Goal: Information Seeking & Learning: Learn about a topic

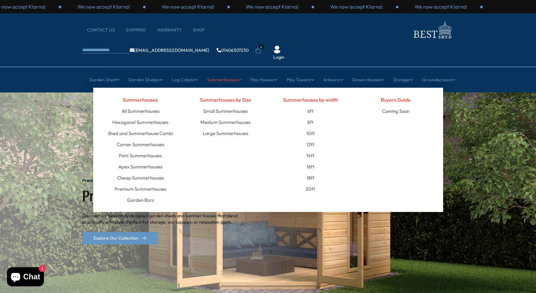
click at [216, 72] on link "Summerhouses" at bounding box center [224, 80] width 34 height 16
click at [218, 106] on link "Small Summerhouses" at bounding box center [225, 111] width 44 height 11
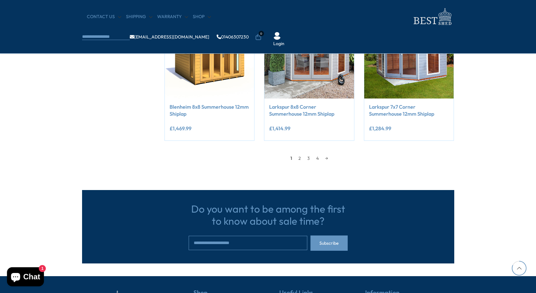
scroll to position [568, 0]
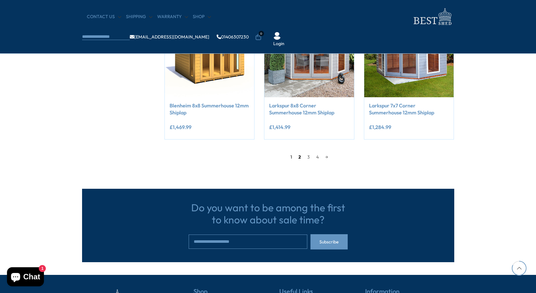
click at [299, 154] on link "2" at bounding box center [299, 157] width 9 height 10
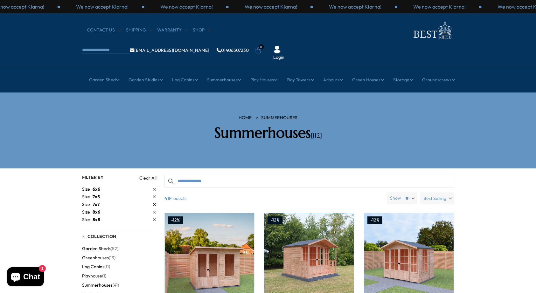
click at [101, 209] on link "Size 8x6" at bounding box center [119, 212] width 74 height 7
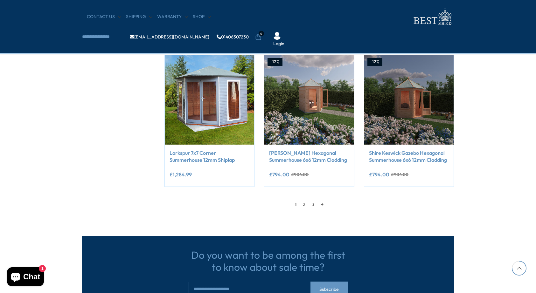
scroll to position [520, 0]
click at [302, 203] on link "2" at bounding box center [304, 205] width 9 height 10
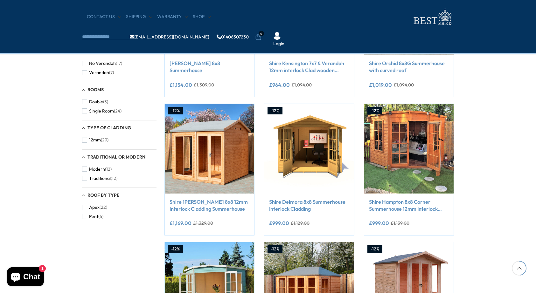
scroll to position [341, 0]
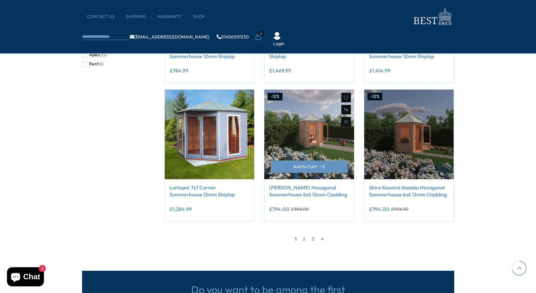
scroll to position [486, 0]
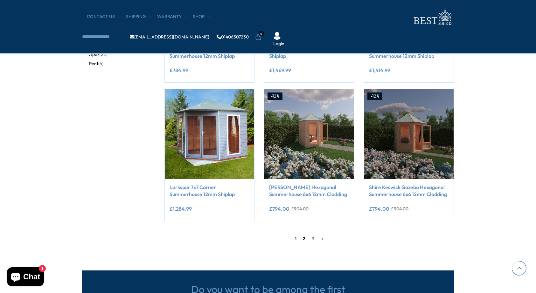
click at [304, 235] on link "2" at bounding box center [304, 239] width 9 height 10
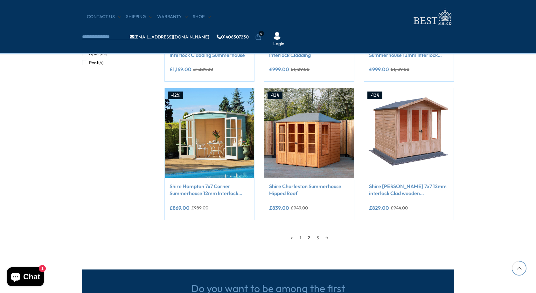
scroll to position [487, 0]
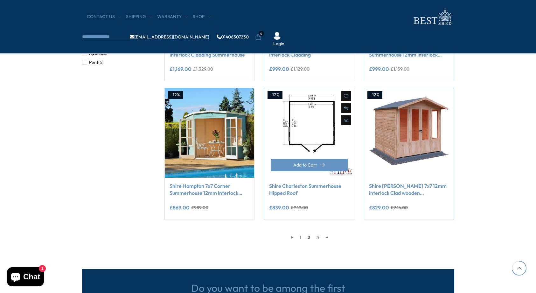
click at [324, 129] on img at bounding box center [309, 133] width 90 height 90
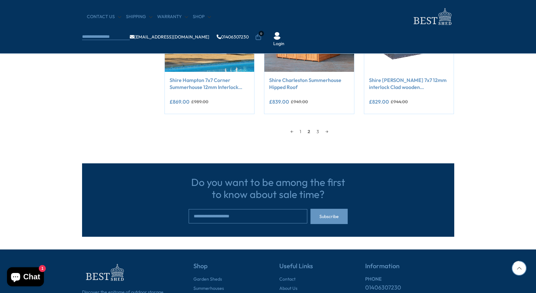
scroll to position [595, 0]
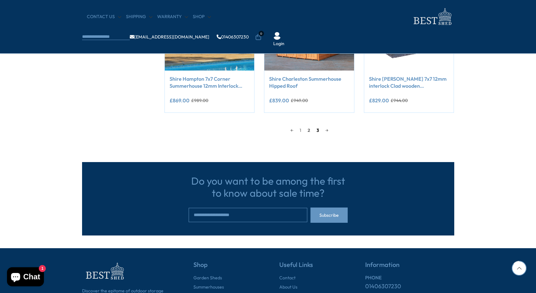
click at [319, 130] on link "3" at bounding box center [318, 131] width 9 height 10
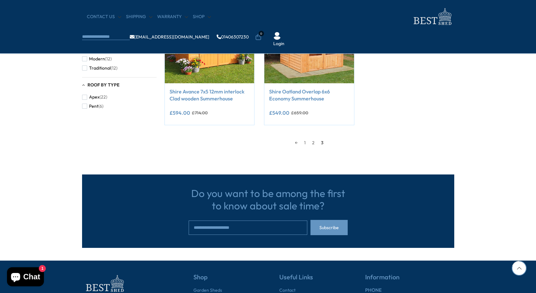
scroll to position [452, 0]
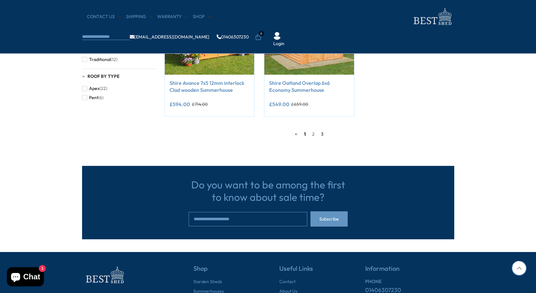
click at [307, 133] on link "1" at bounding box center [305, 135] width 8 height 10
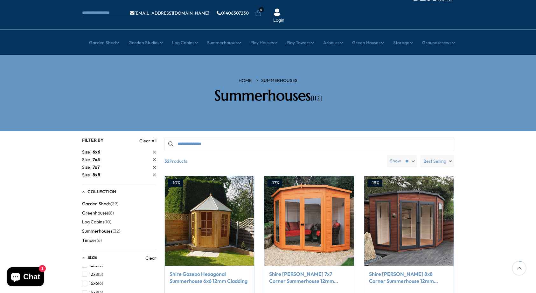
scroll to position [37, 0]
click at [106, 202] on span "Garden Sheds" at bounding box center [96, 204] width 29 height 5
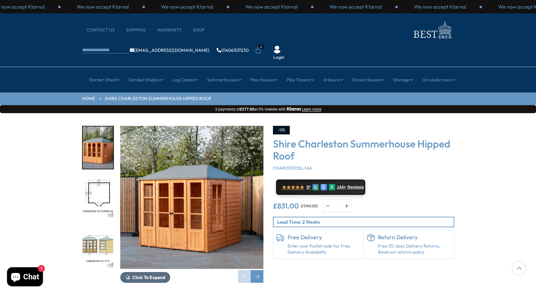
click at [158, 275] on span "Click To Expand" at bounding box center [148, 278] width 33 height 6
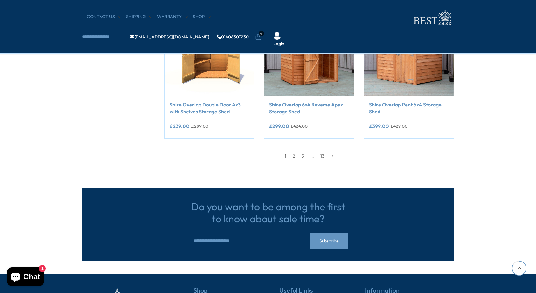
scroll to position [568, 0]
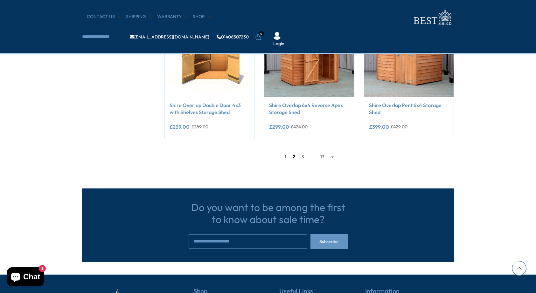
click at [295, 156] on link "2" at bounding box center [294, 157] width 9 height 10
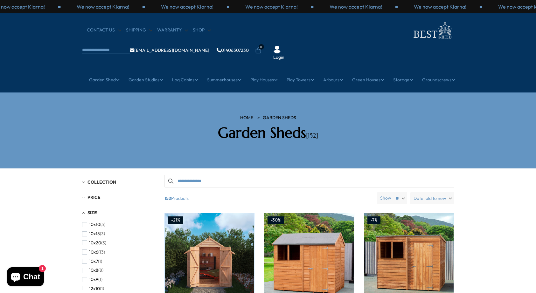
click at [222, 175] on input "Search products" at bounding box center [310, 181] width 290 height 13
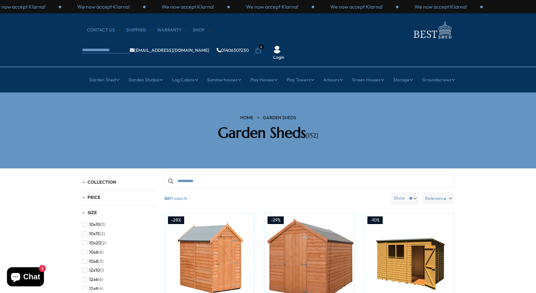
type input "**********"
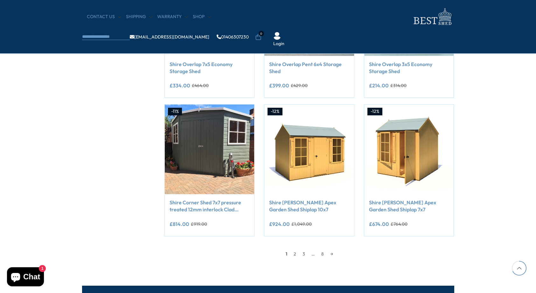
scroll to position [476, 0]
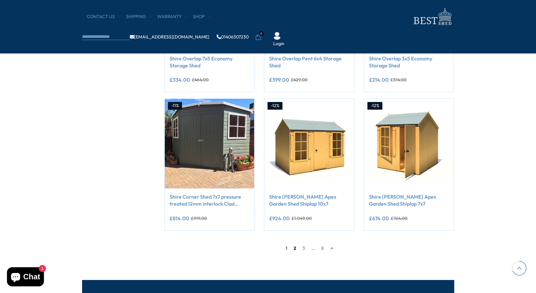
click at [294, 248] on link "2" at bounding box center [295, 249] width 9 height 10
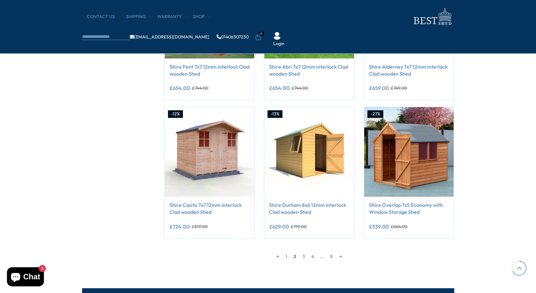
scroll to position [469, 0]
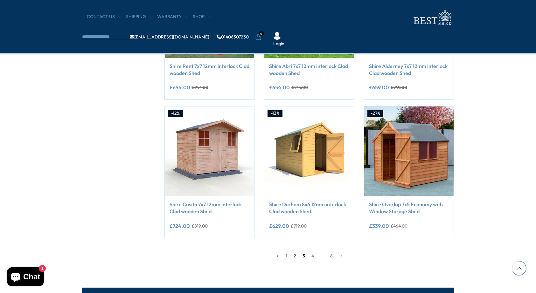
click at [303, 254] on link "3" at bounding box center [304, 256] width 9 height 10
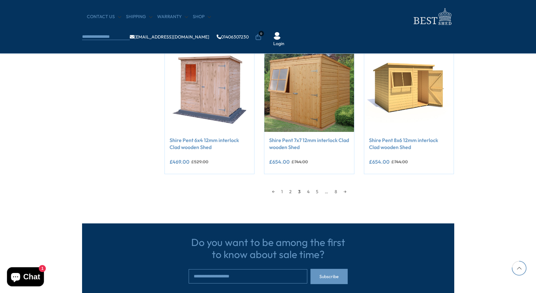
scroll to position [533, 0]
click at [308, 190] on link "4" at bounding box center [308, 192] width 9 height 10
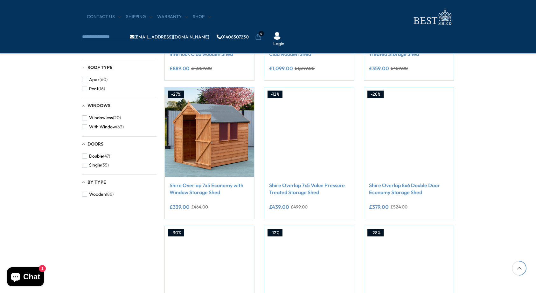
scroll to position [121, 0]
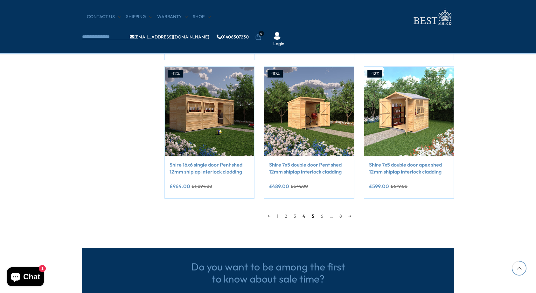
click at [314, 213] on link "5" at bounding box center [313, 217] width 9 height 10
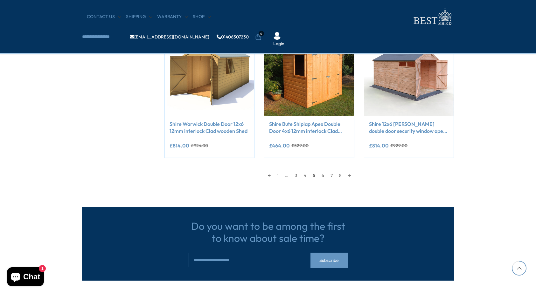
scroll to position [550, 0]
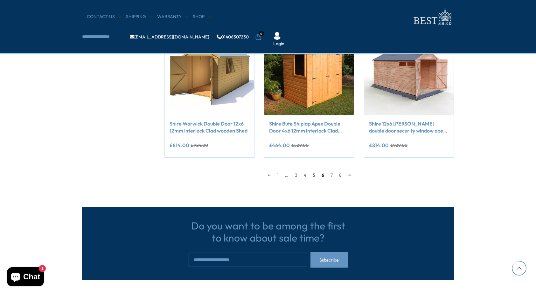
click at [322, 175] on link "6" at bounding box center [323, 176] width 9 height 10
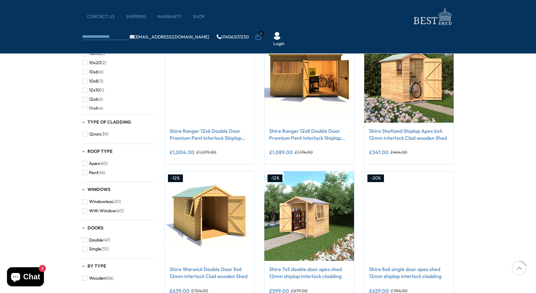
scroll to position [121, 0]
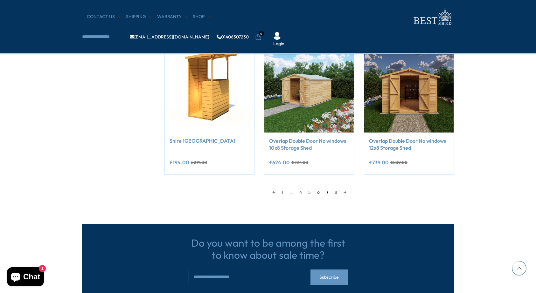
click at [328, 191] on link "7" at bounding box center [327, 193] width 9 height 10
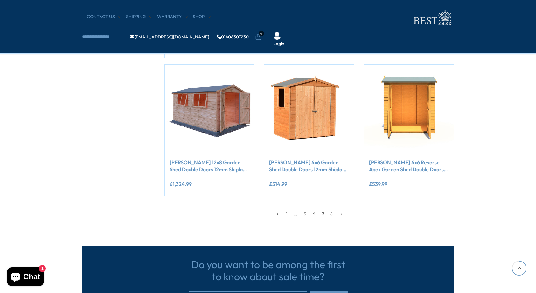
scroll to position [512, 0]
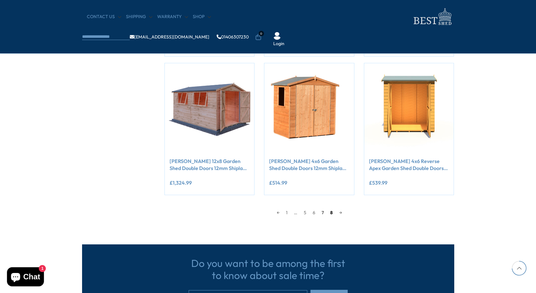
click at [330, 211] on link "8" at bounding box center [331, 213] width 9 height 10
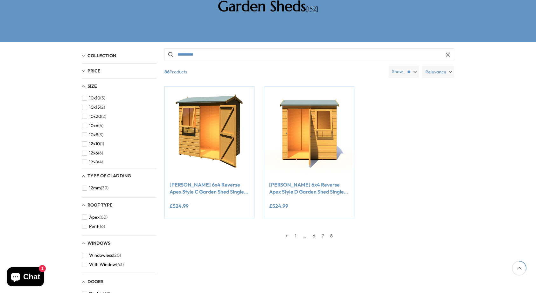
scroll to position [121, 0]
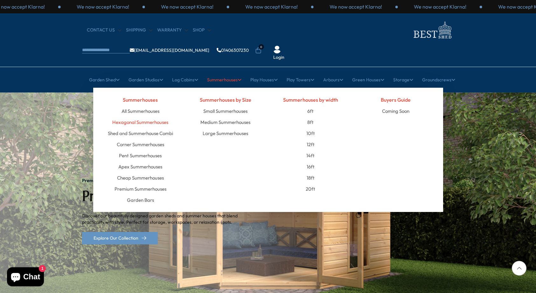
click at [161, 117] on link "Hexagonal Summerhouses" at bounding box center [140, 122] width 56 height 11
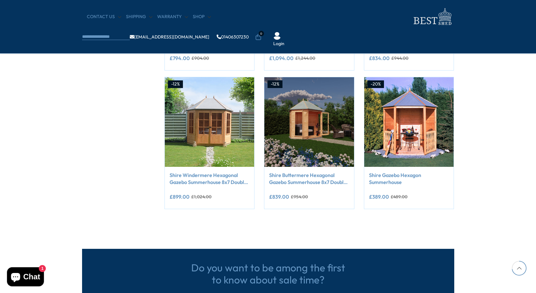
scroll to position [498, 0]
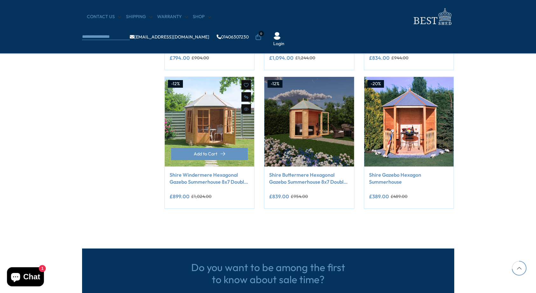
click at [219, 98] on img at bounding box center [210, 122] width 90 height 90
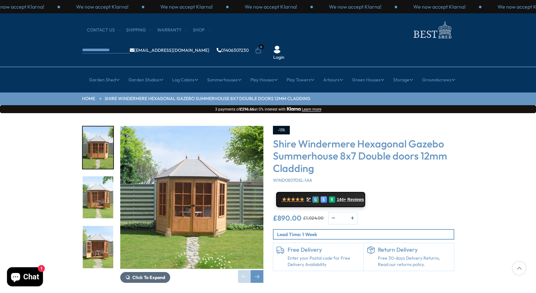
click at [164, 275] on span "Click To Expand" at bounding box center [148, 278] width 33 height 6
